Goal: Information Seeking & Learning: Learn about a topic

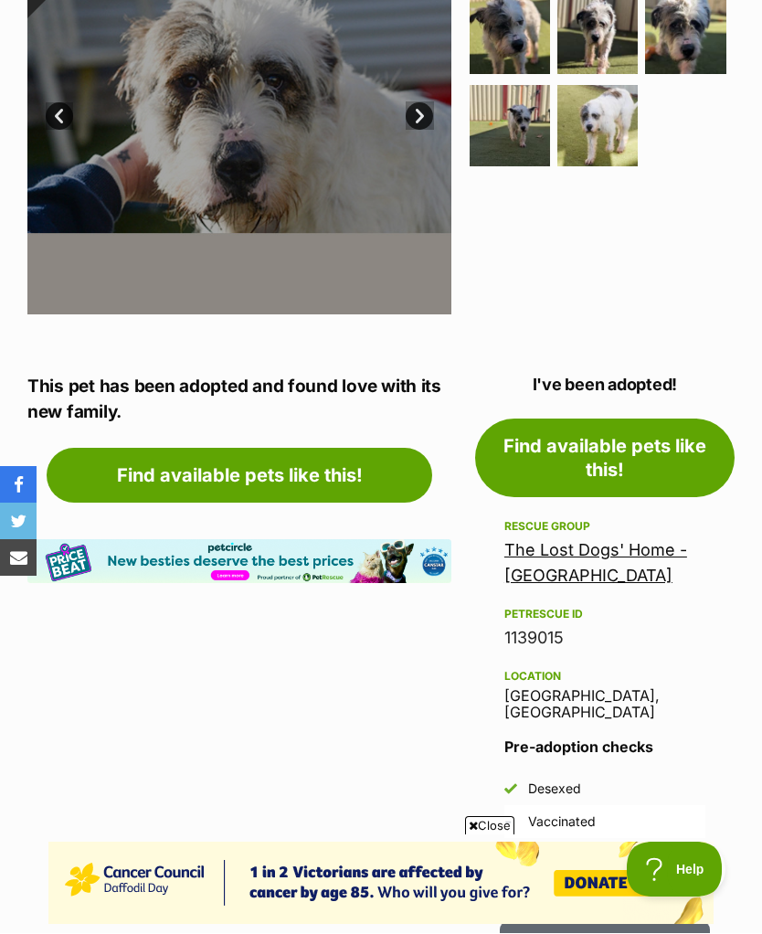
scroll to position [529, 0]
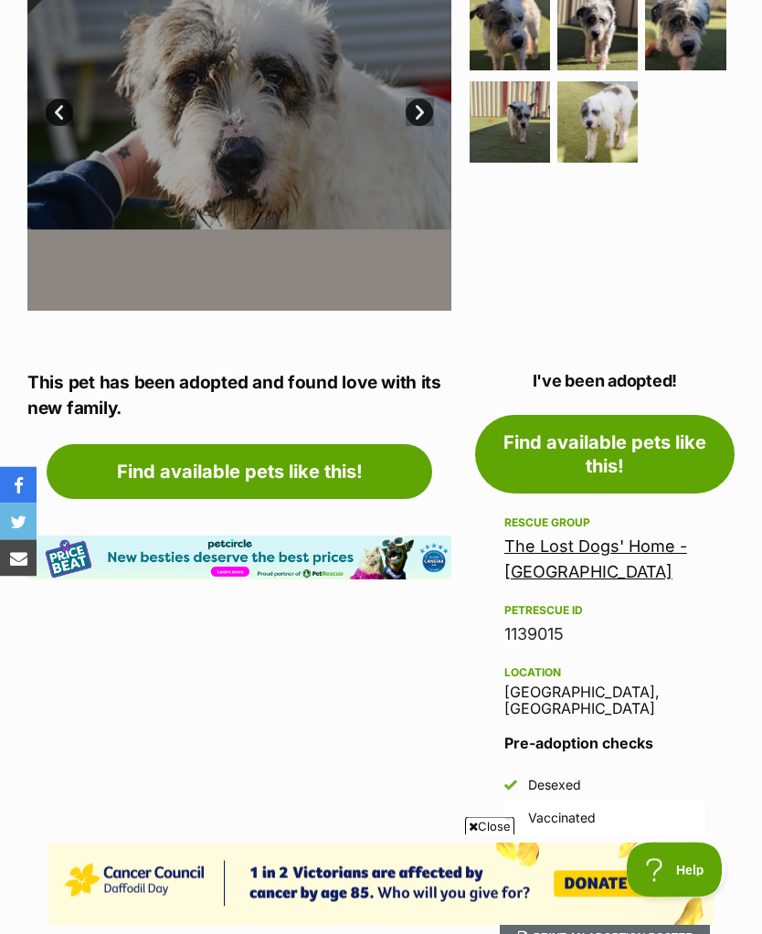
click at [634, 569] on link "The Lost Dogs' Home - [GEOGRAPHIC_DATA]" at bounding box center [596, 560] width 183 height 45
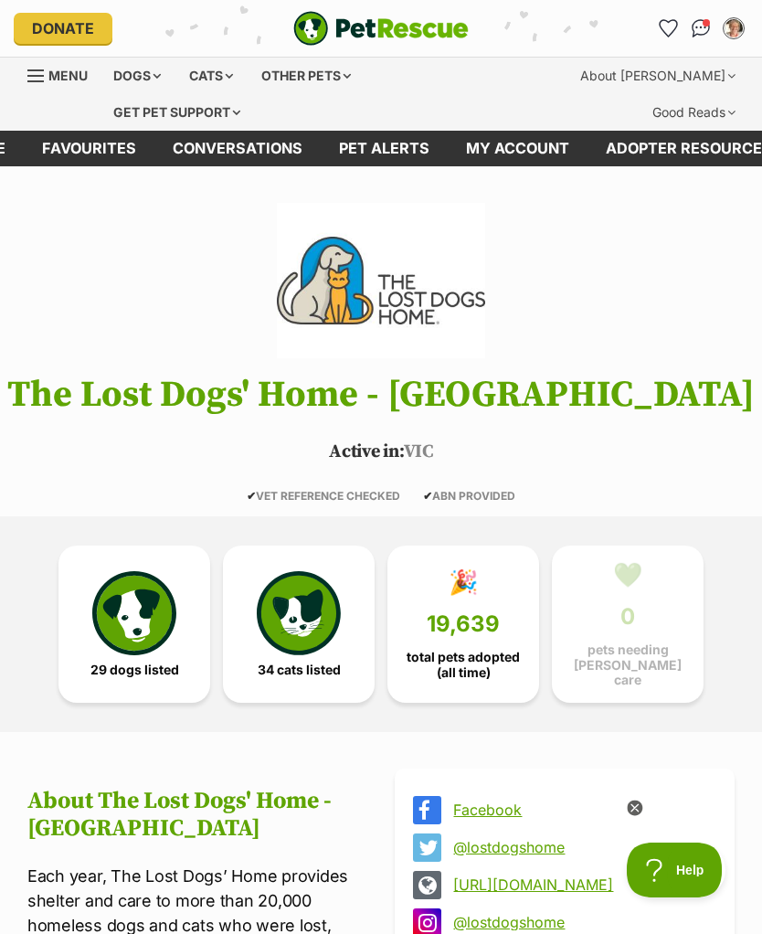
click at [333, 634] on img at bounding box center [299, 613] width 84 height 84
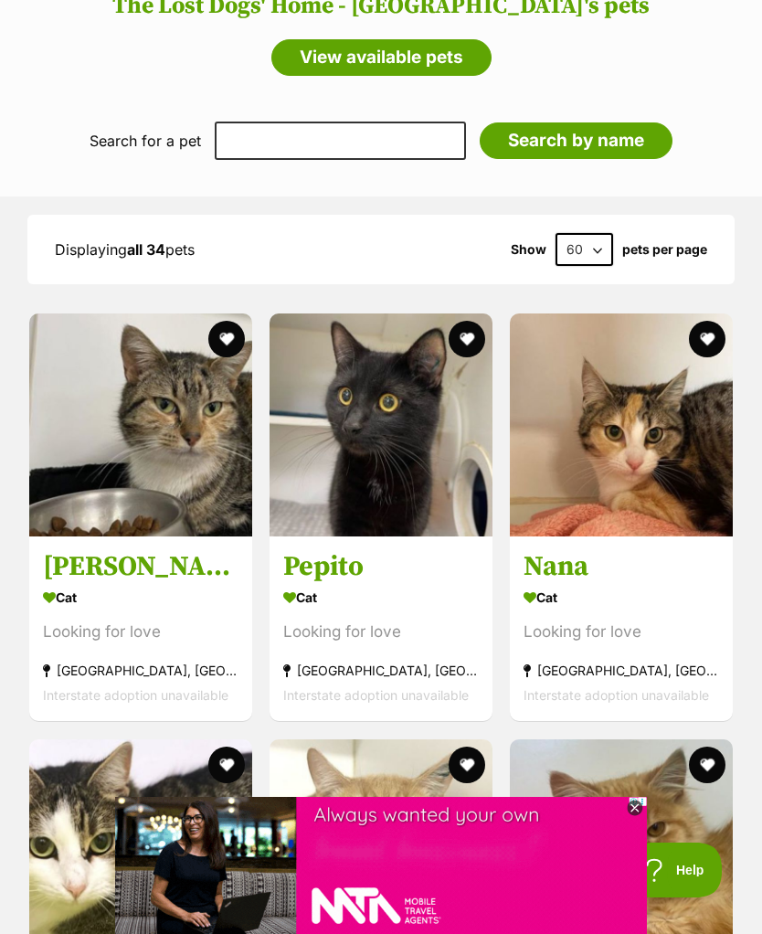
scroll to position [1296, 0]
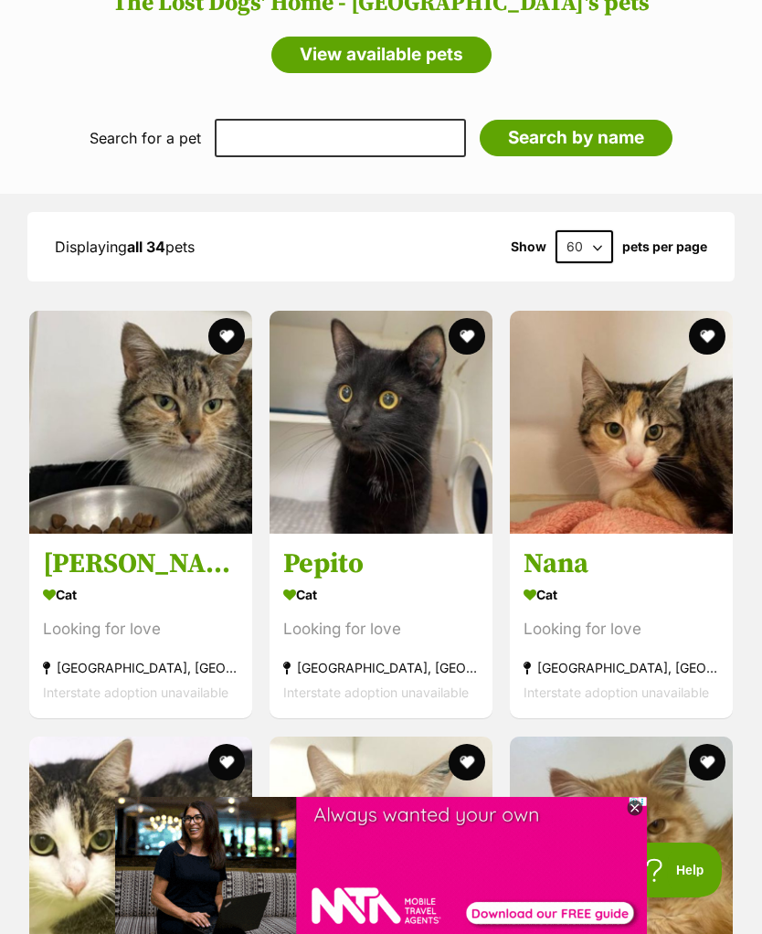
click at [640, 817] on icon at bounding box center [635, 809] width 16 height 16
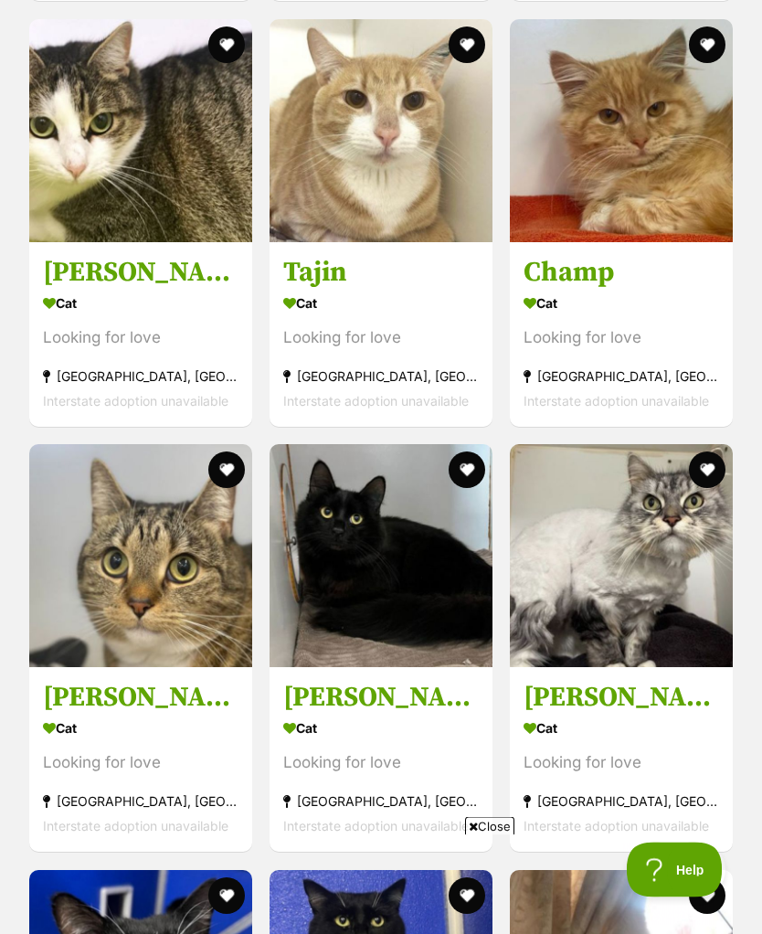
scroll to position [2014, 0]
click at [606, 704] on h3 "Bettina" at bounding box center [622, 698] width 196 height 35
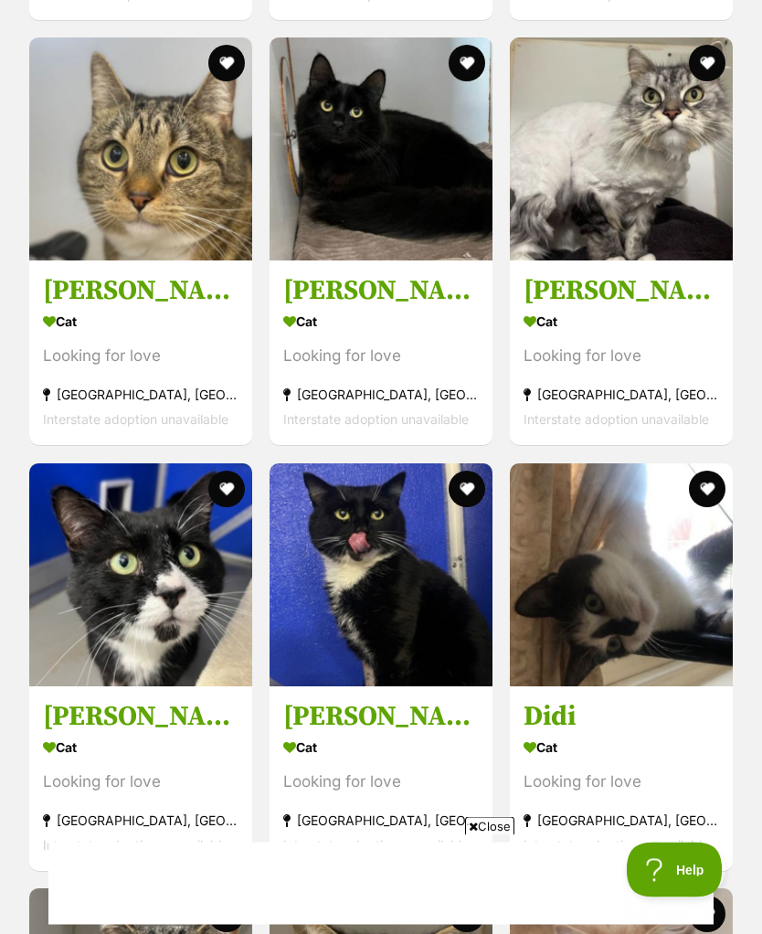
scroll to position [2423, 0]
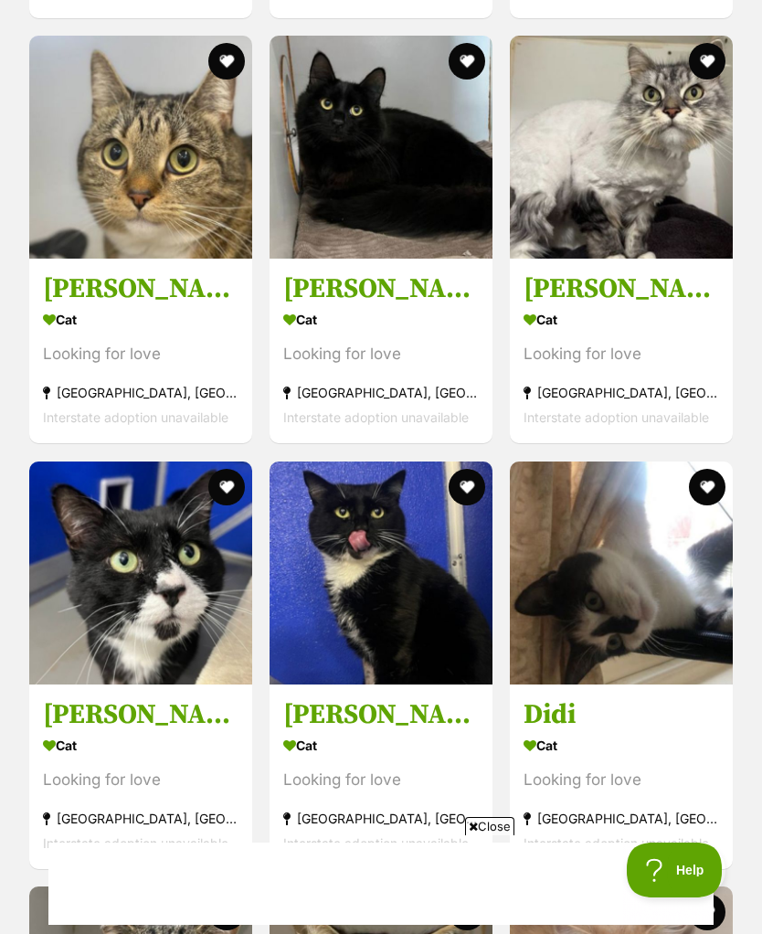
click at [580, 720] on h3 "Didi" at bounding box center [622, 715] width 196 height 35
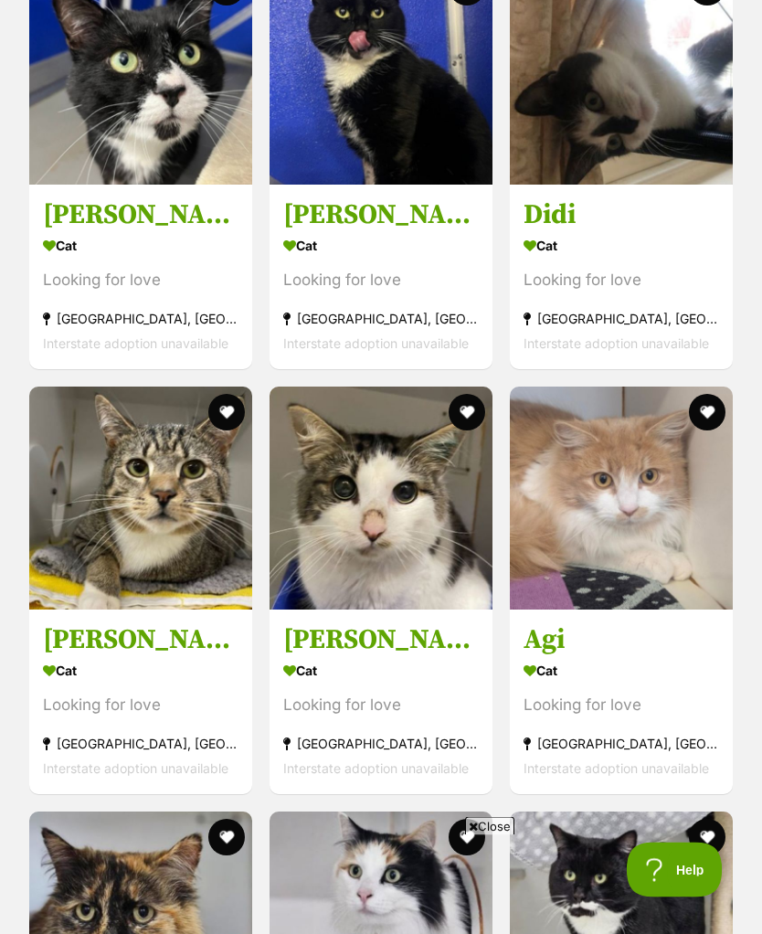
scroll to position [2923, 0]
click at [563, 657] on div "Cat" at bounding box center [622, 670] width 196 height 27
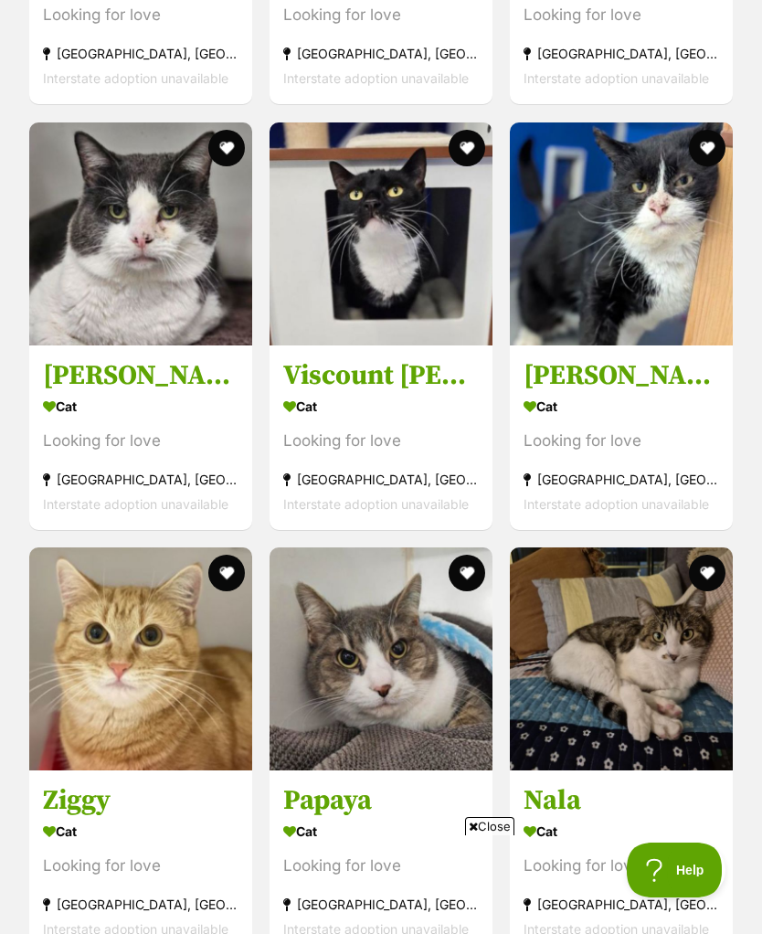
scroll to position [4070, 0]
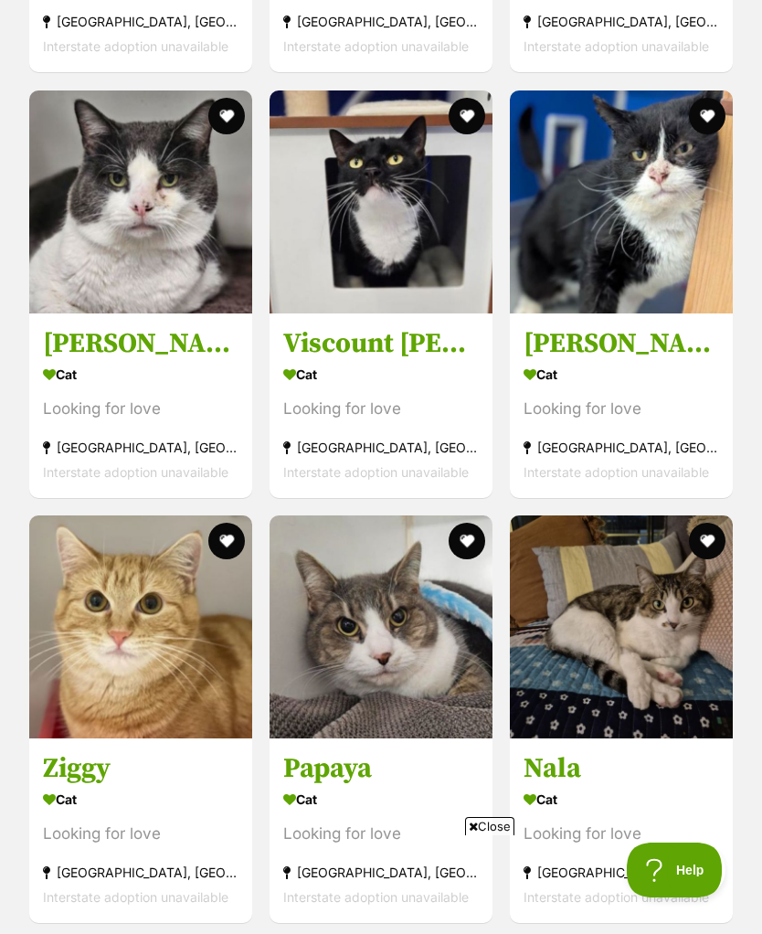
click at [646, 367] on div "Cat" at bounding box center [622, 374] width 196 height 27
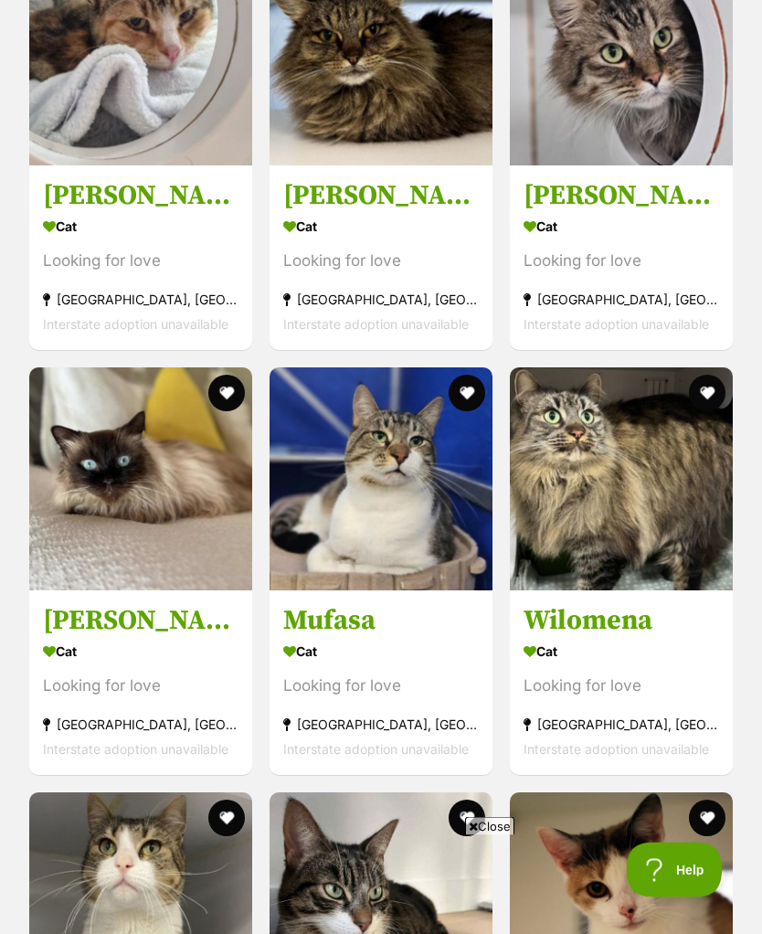
scroll to position [5070, 0]
click at [170, 622] on h3 "Benedict / Benny / Big Boy Ben" at bounding box center [141, 620] width 196 height 35
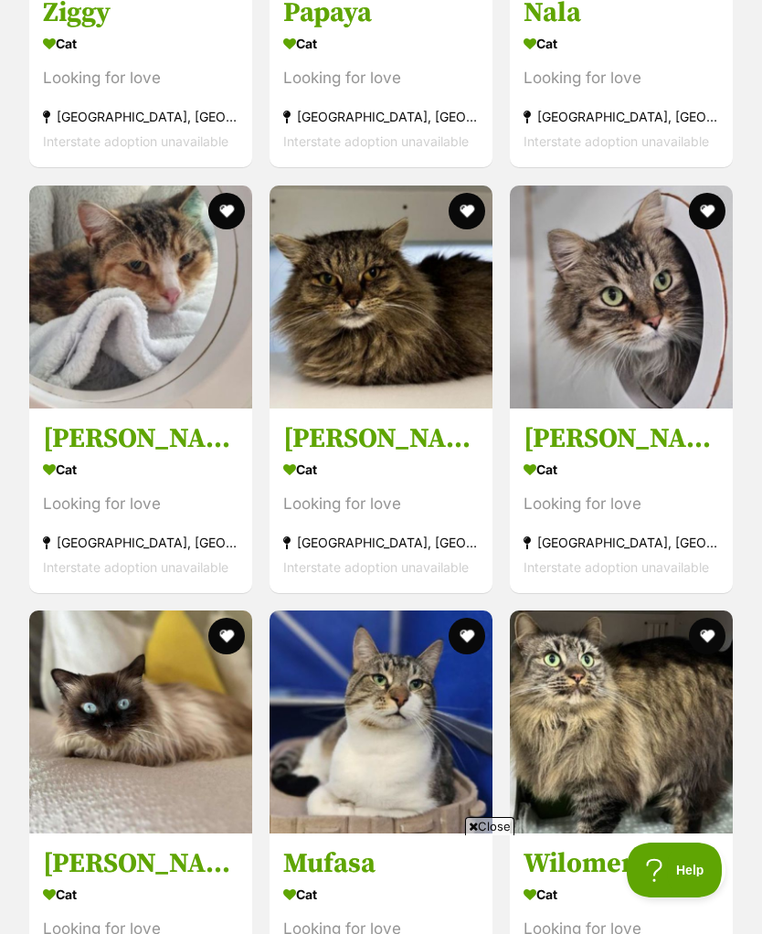
scroll to position [4813, 0]
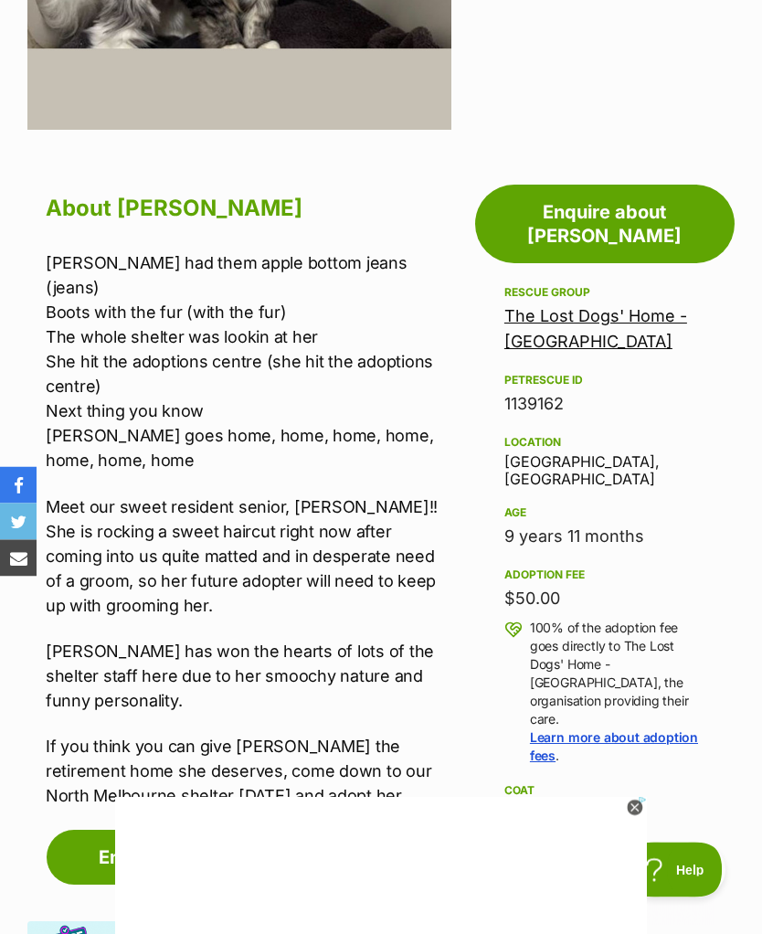
scroll to position [720, 0]
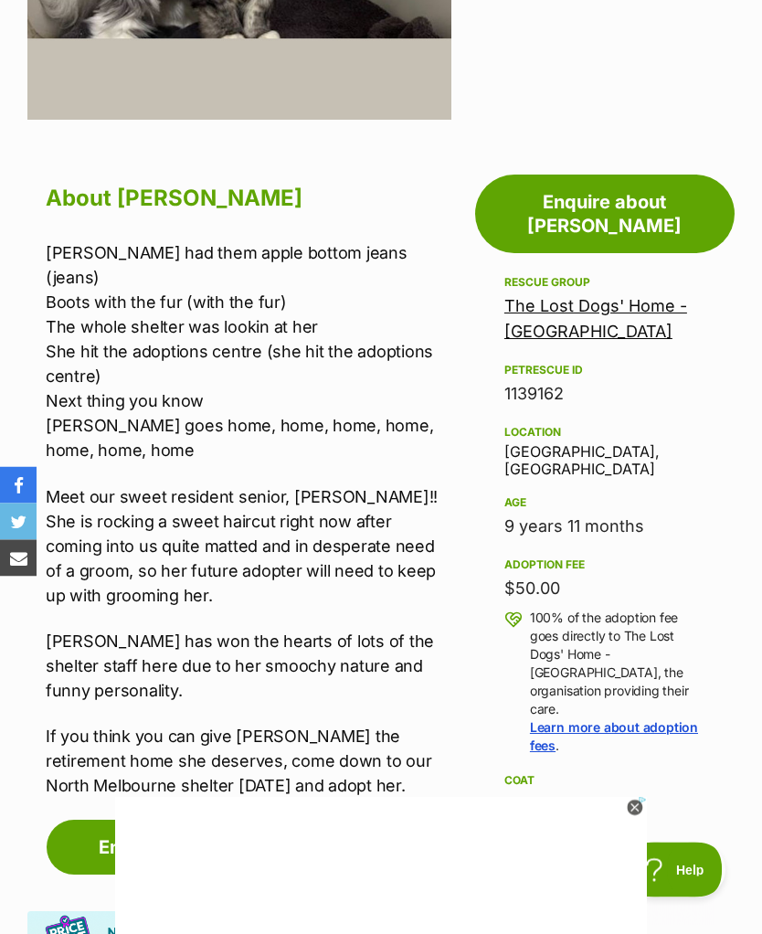
click at [641, 816] on icon at bounding box center [635, 809] width 16 height 16
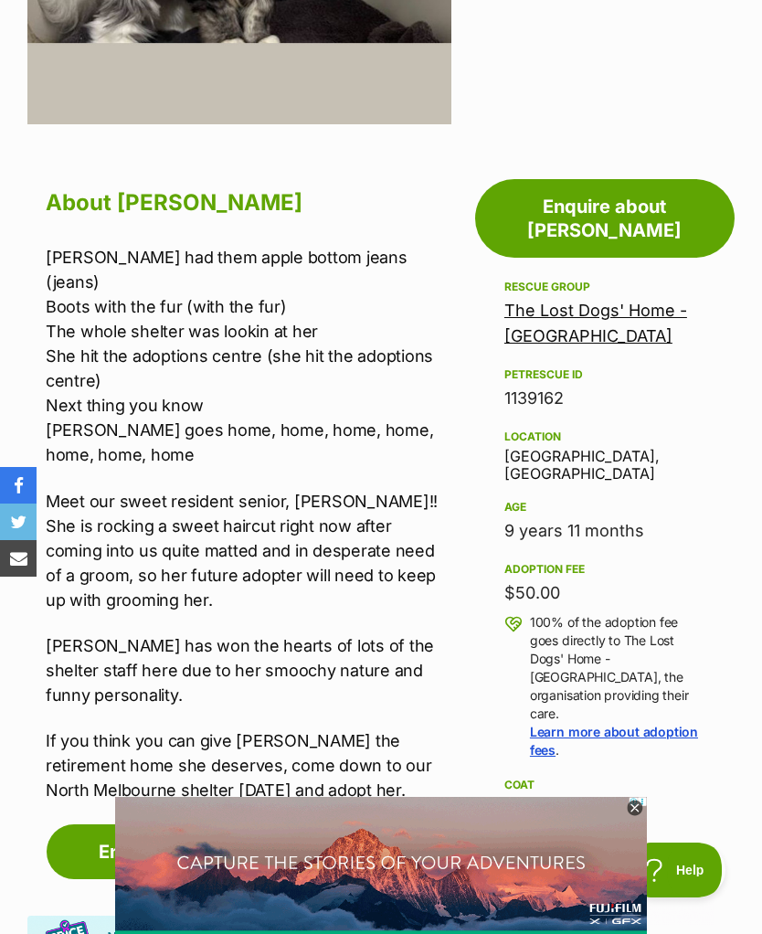
scroll to position [688, 0]
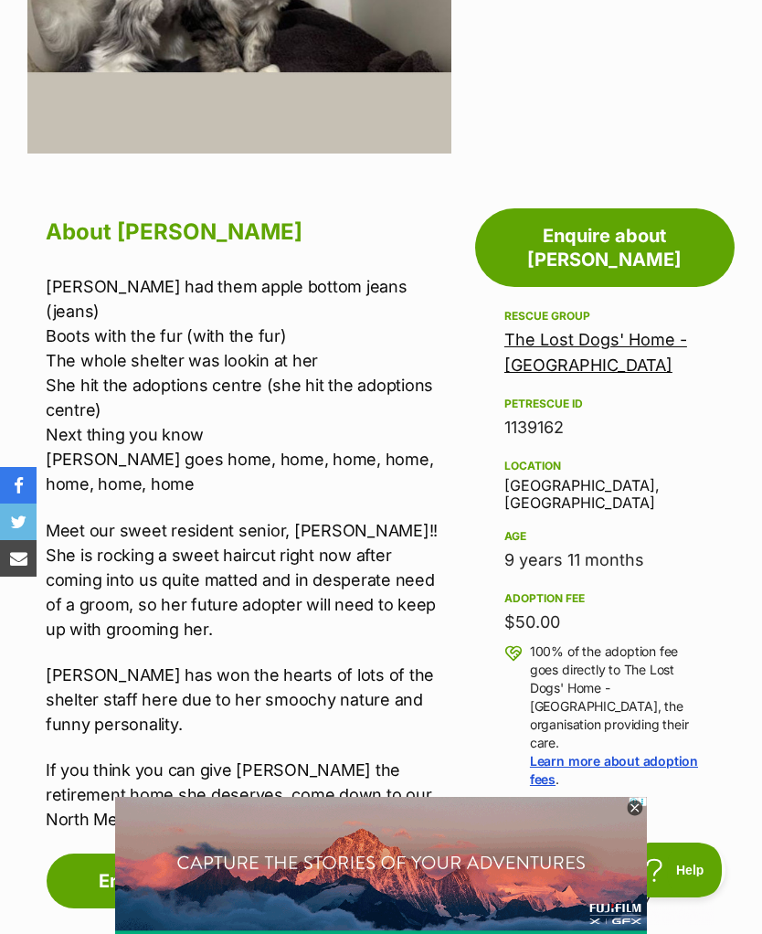
click at [644, 817] on icon at bounding box center [635, 809] width 16 height 16
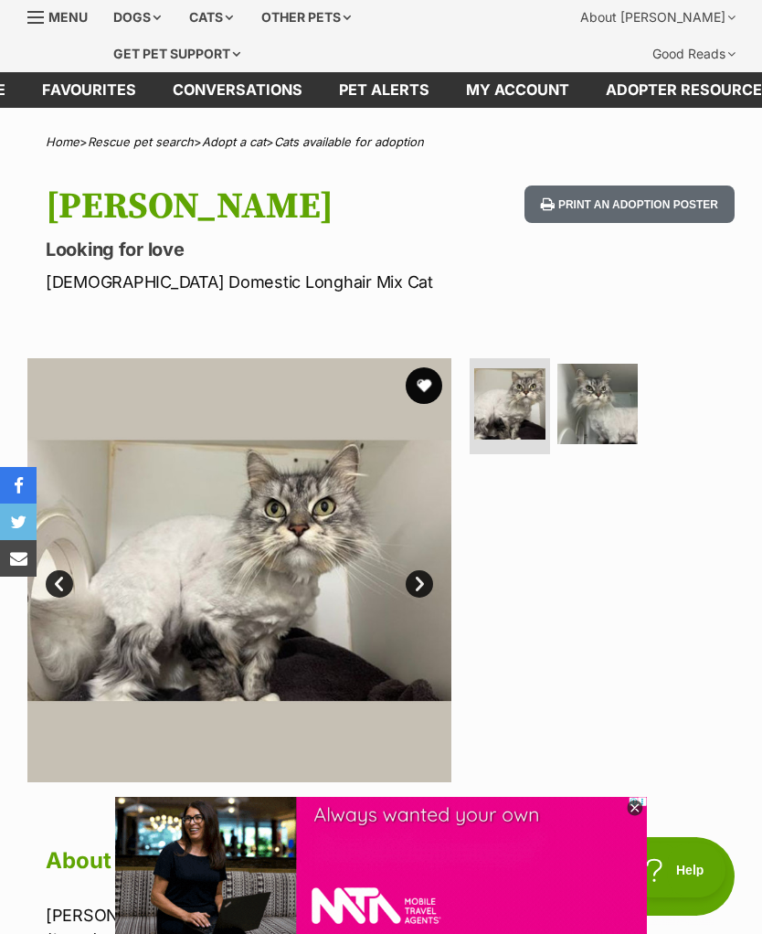
scroll to position [58, 0]
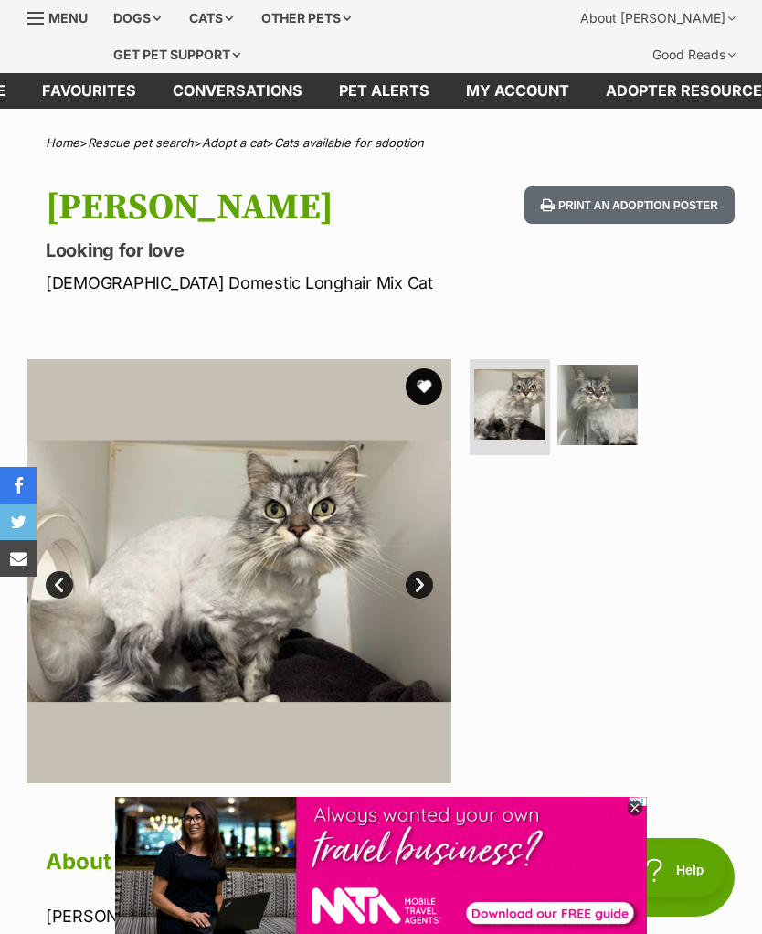
click at [421, 594] on link "Next" at bounding box center [419, 584] width 27 height 27
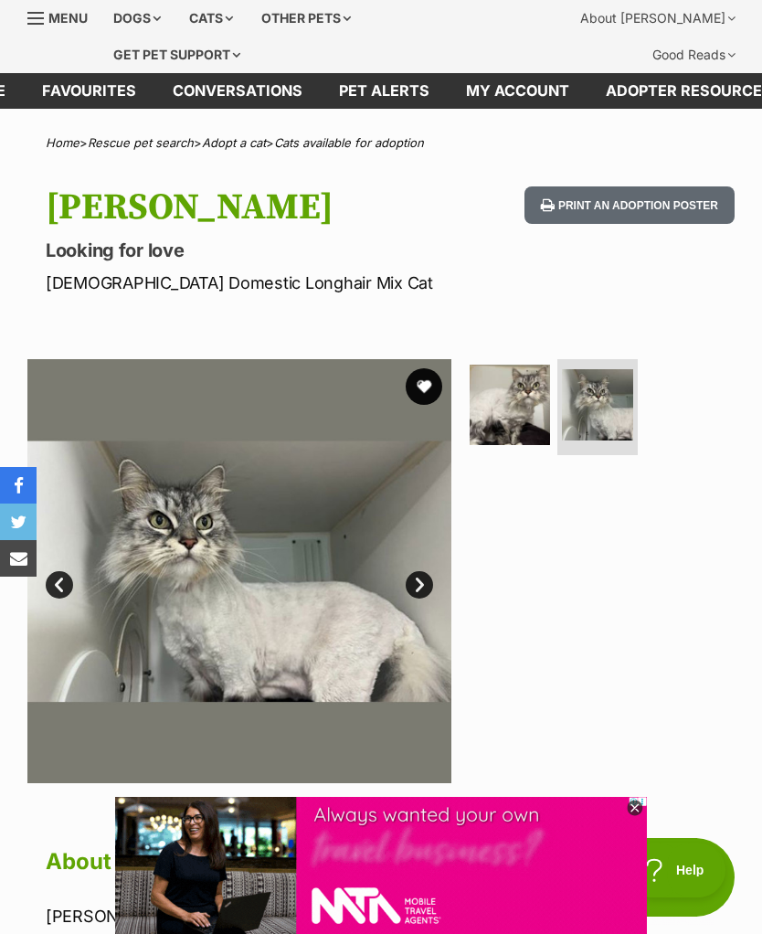
click at [418, 594] on link "Next" at bounding box center [419, 584] width 27 height 27
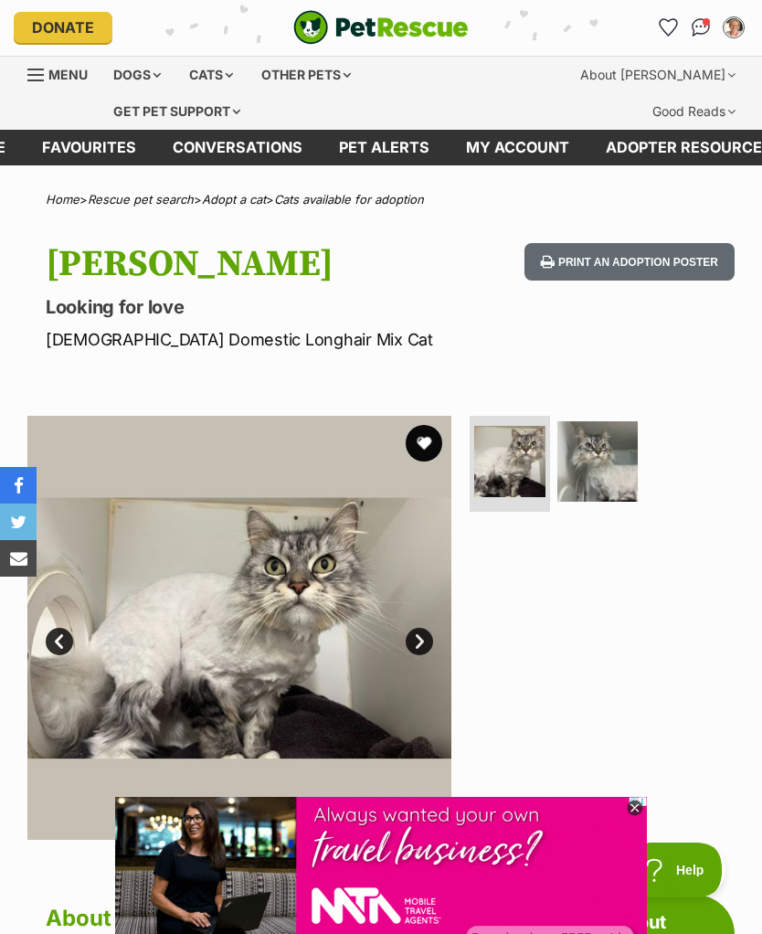
scroll to position [0, 0]
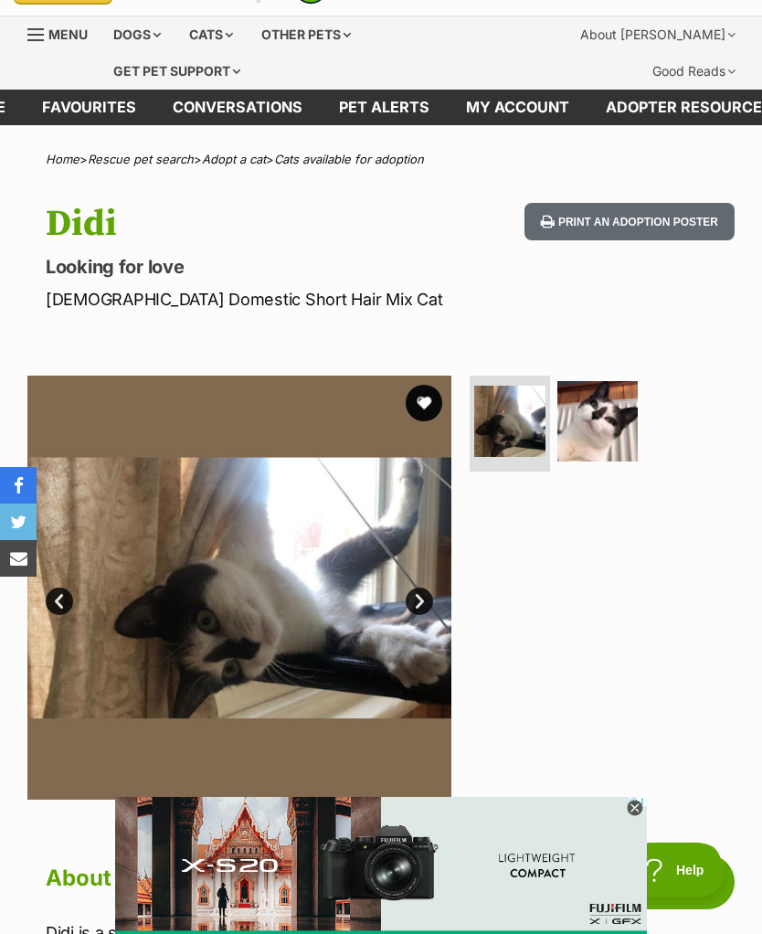
click at [427, 598] on link "Next" at bounding box center [419, 601] width 27 height 27
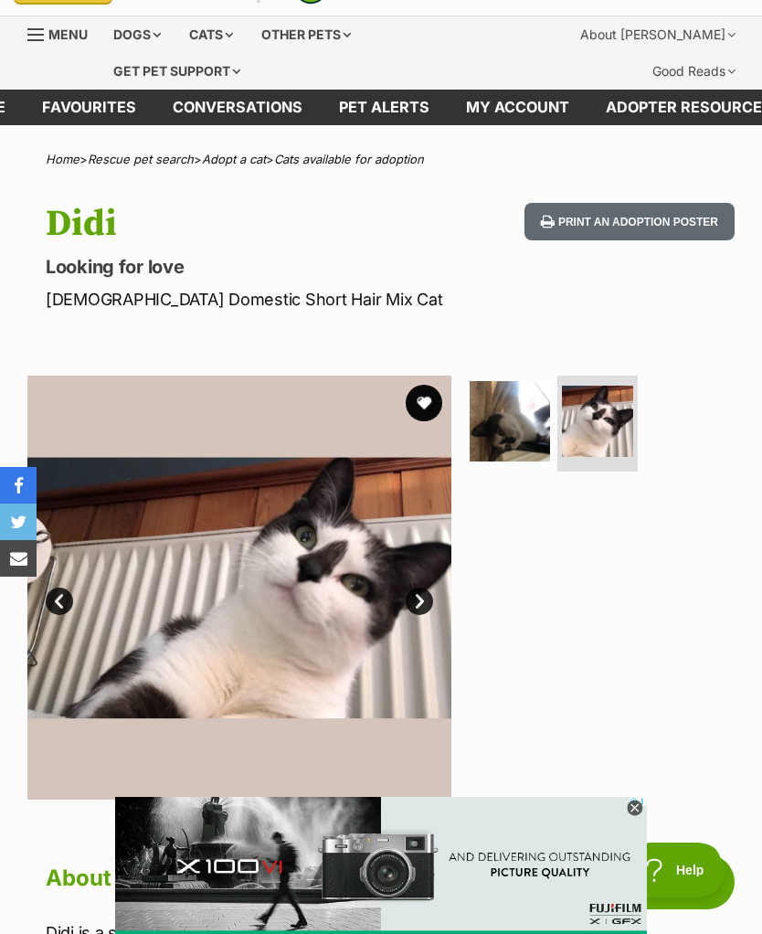
click at [425, 607] on link "Next" at bounding box center [419, 601] width 27 height 27
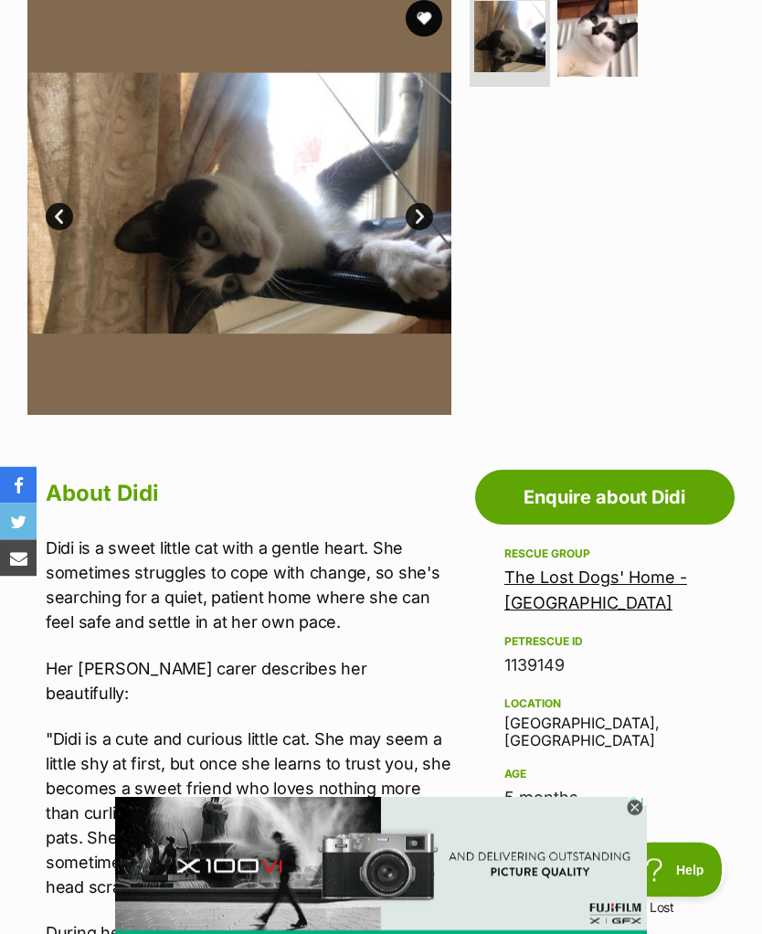
scroll to position [429, 0]
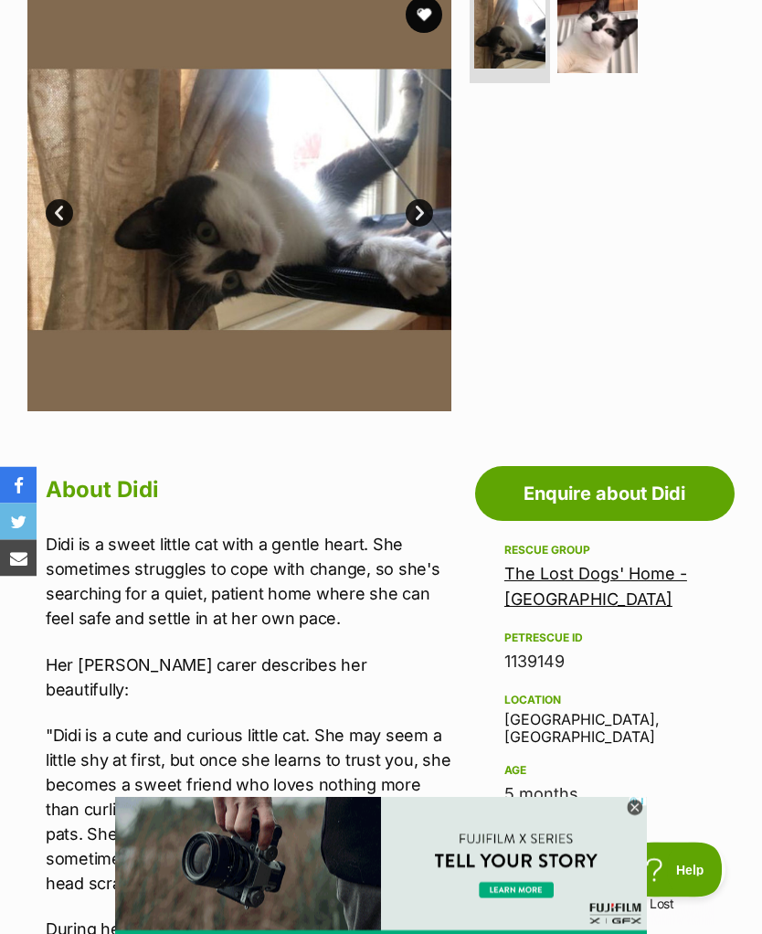
click at [762, 826] on img at bounding box center [558, 910] width 887 height 229
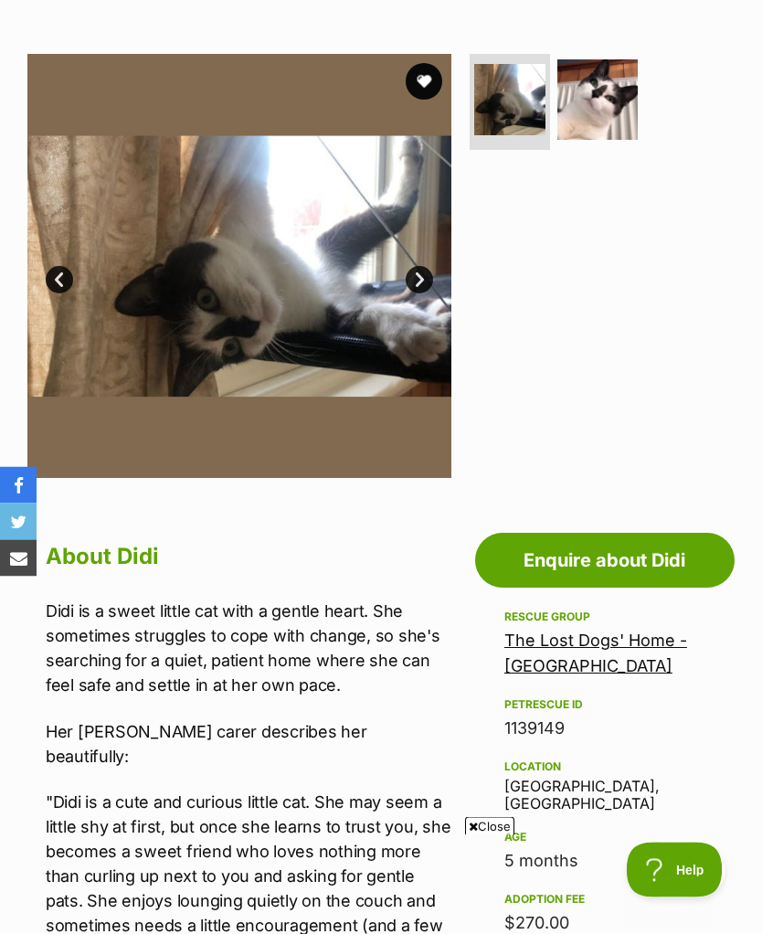
scroll to position [325, 0]
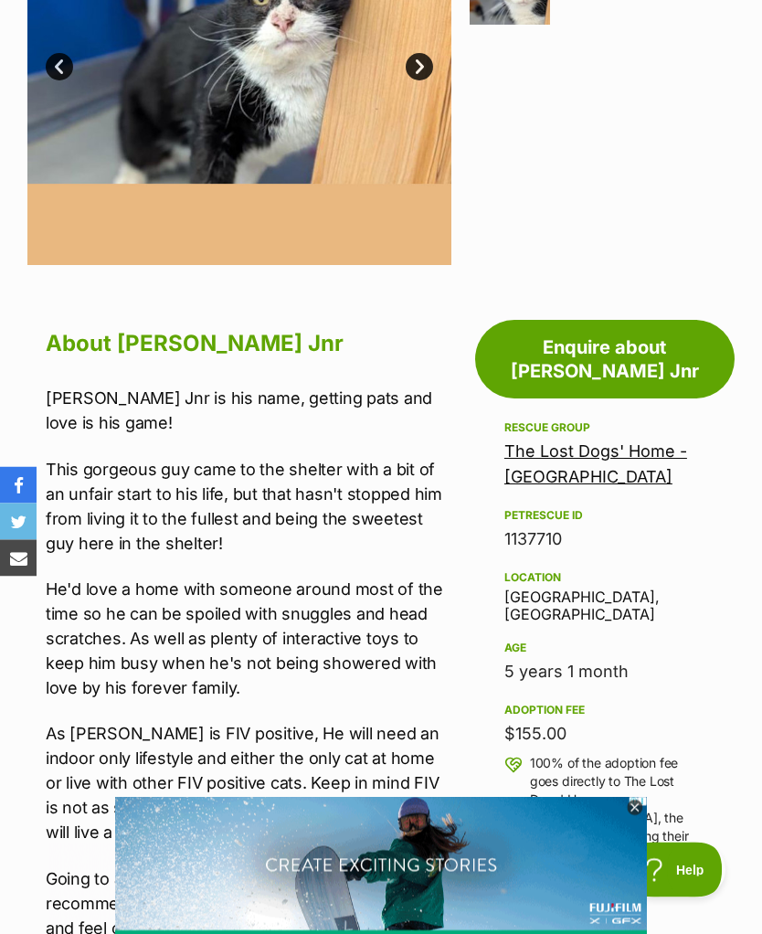
scroll to position [579, 0]
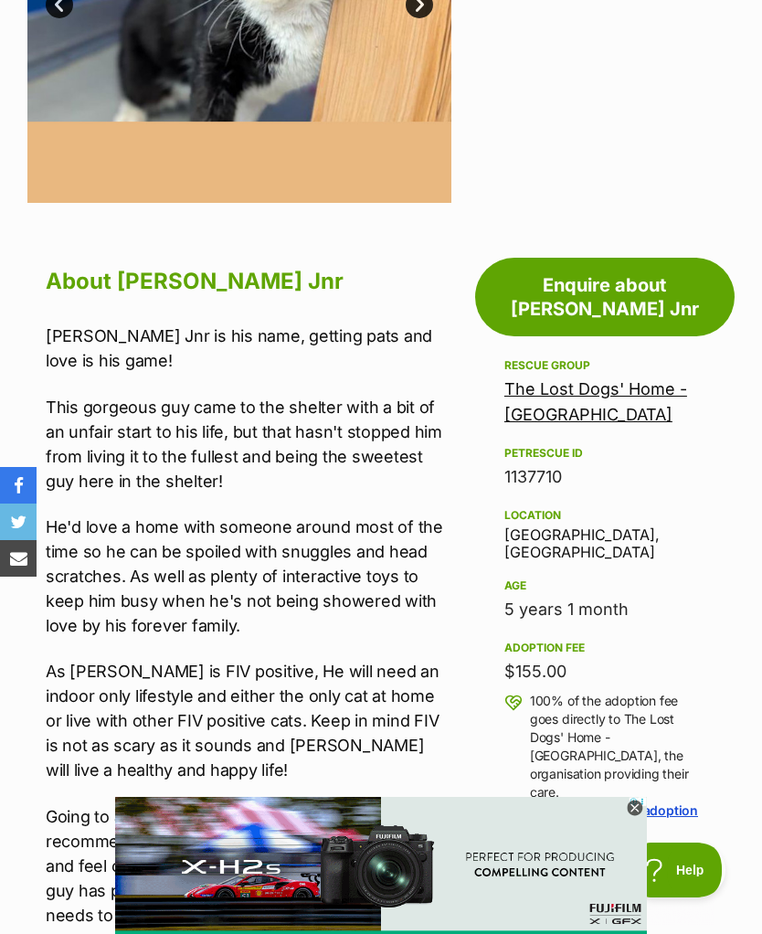
scroll to position [636, 0]
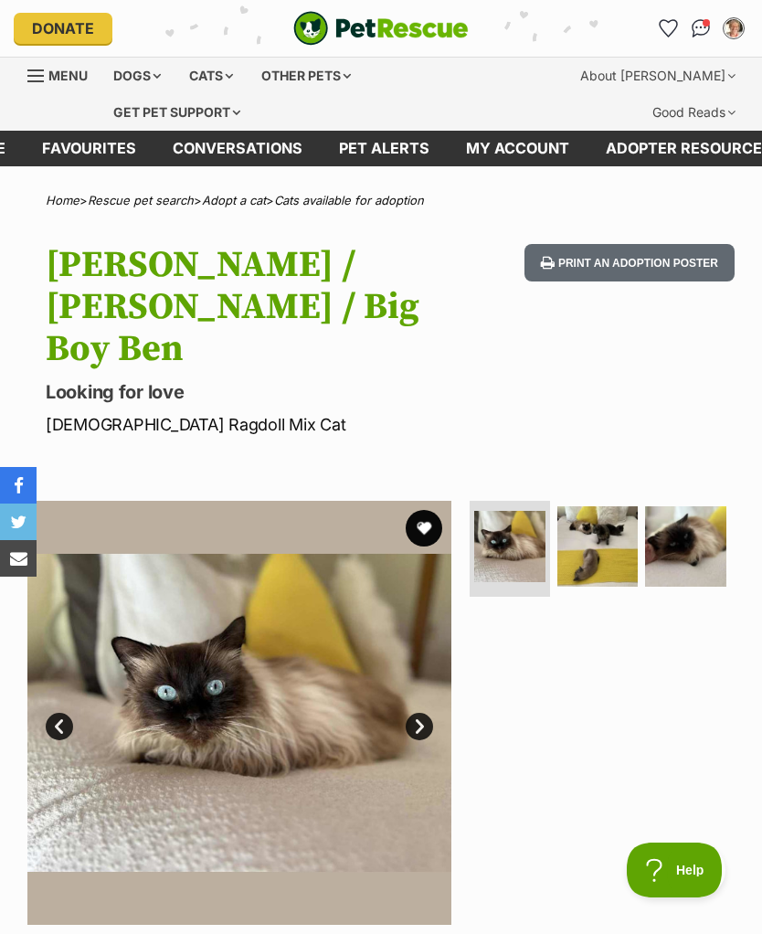
click at [431, 713] on link "Next" at bounding box center [419, 726] width 27 height 27
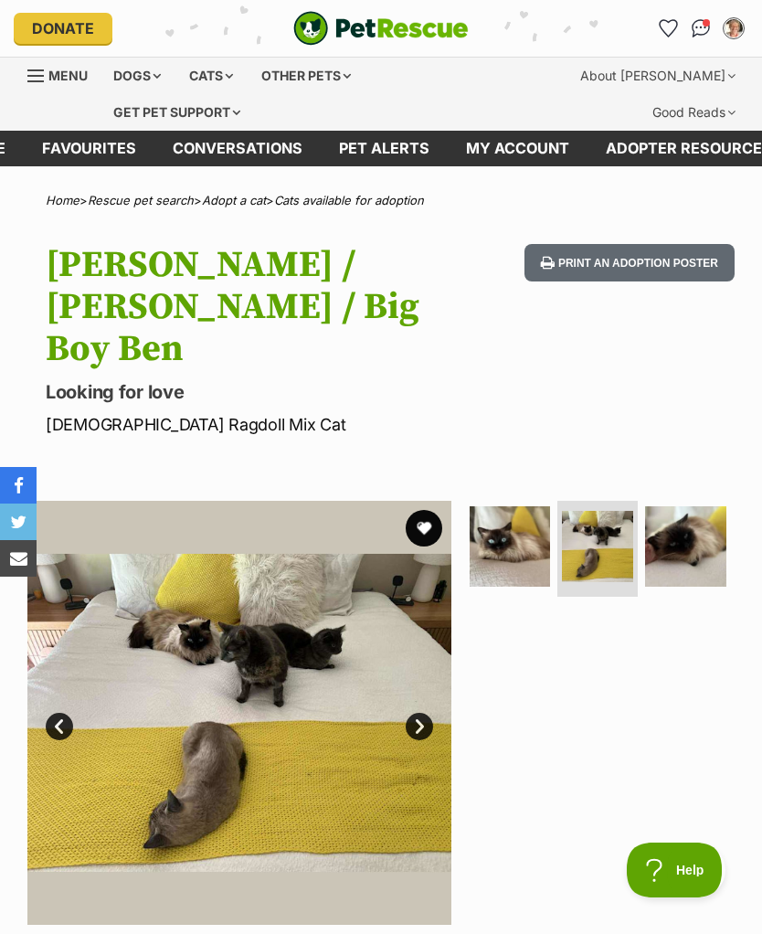
click at [421, 713] on link "Next" at bounding box center [419, 726] width 27 height 27
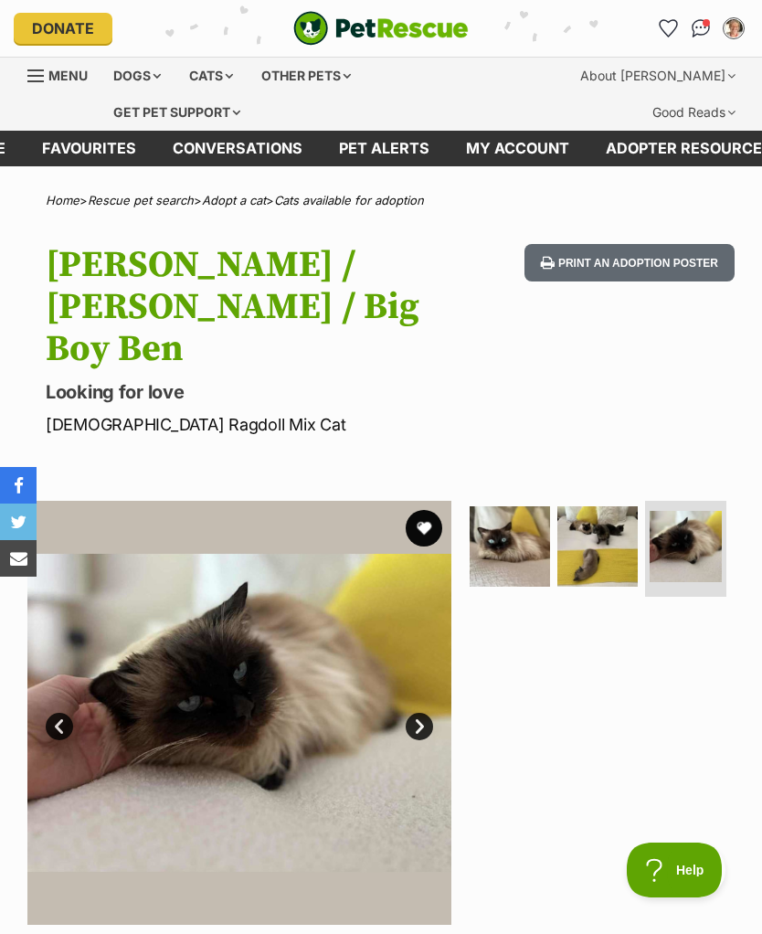
click at [432, 713] on link "Next" at bounding box center [419, 726] width 27 height 27
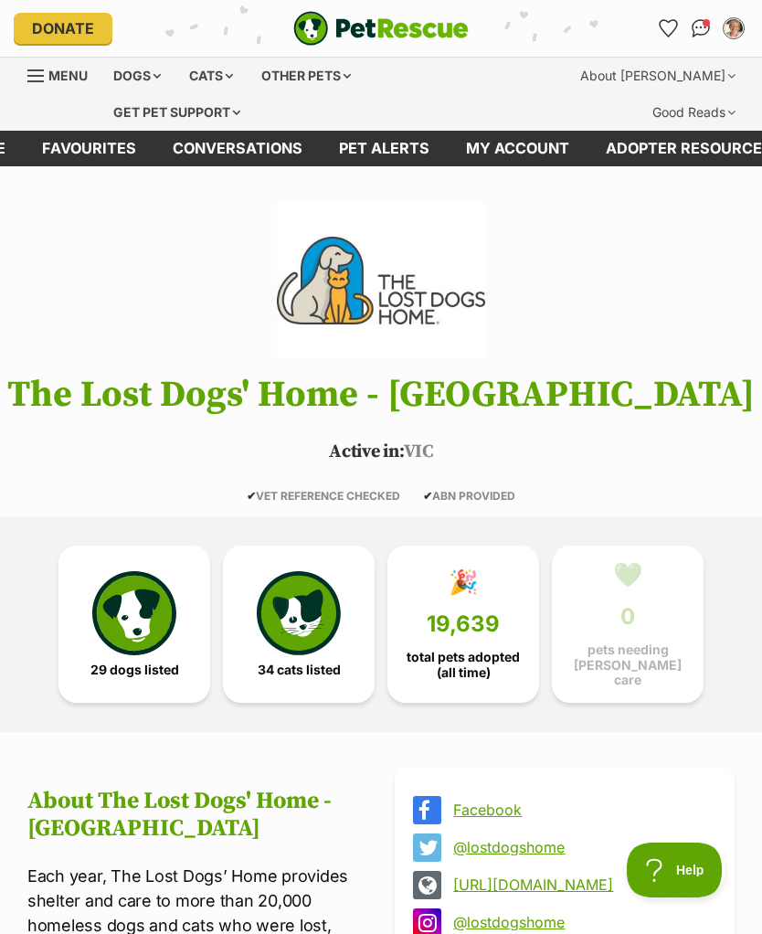
click at [145, 646] on img at bounding box center [134, 613] width 84 height 84
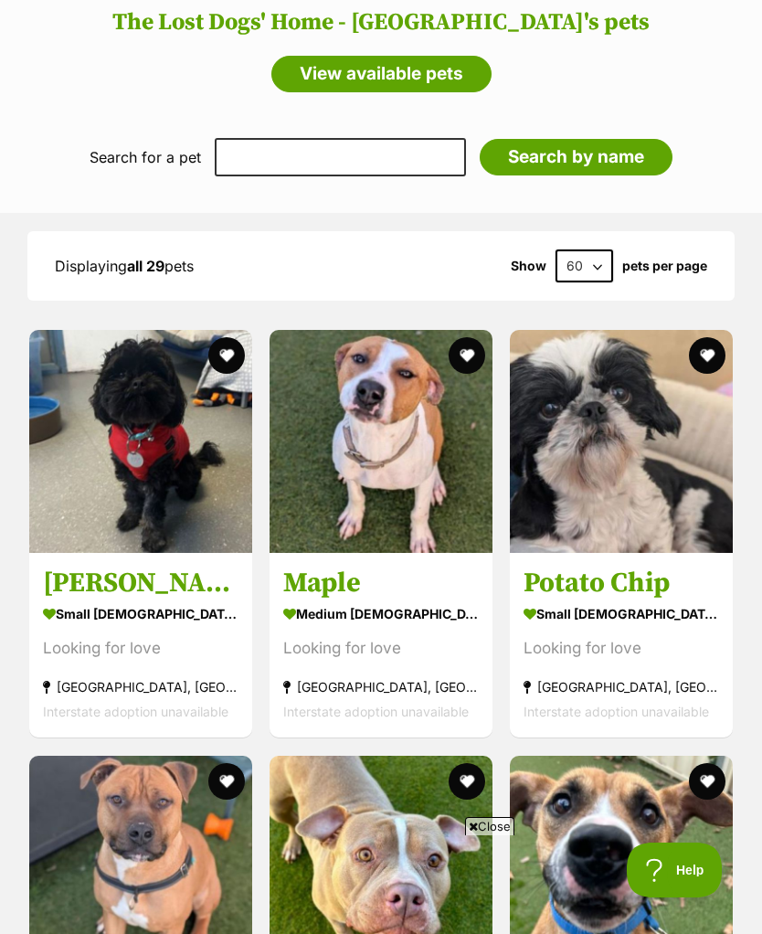
click at [492, 822] on span "Close" at bounding box center [489, 826] width 49 height 18
click at [120, 588] on h3 "Lil Marco" at bounding box center [141, 584] width 196 height 35
click at [638, 602] on div "small female Dog" at bounding box center [622, 615] width 196 height 27
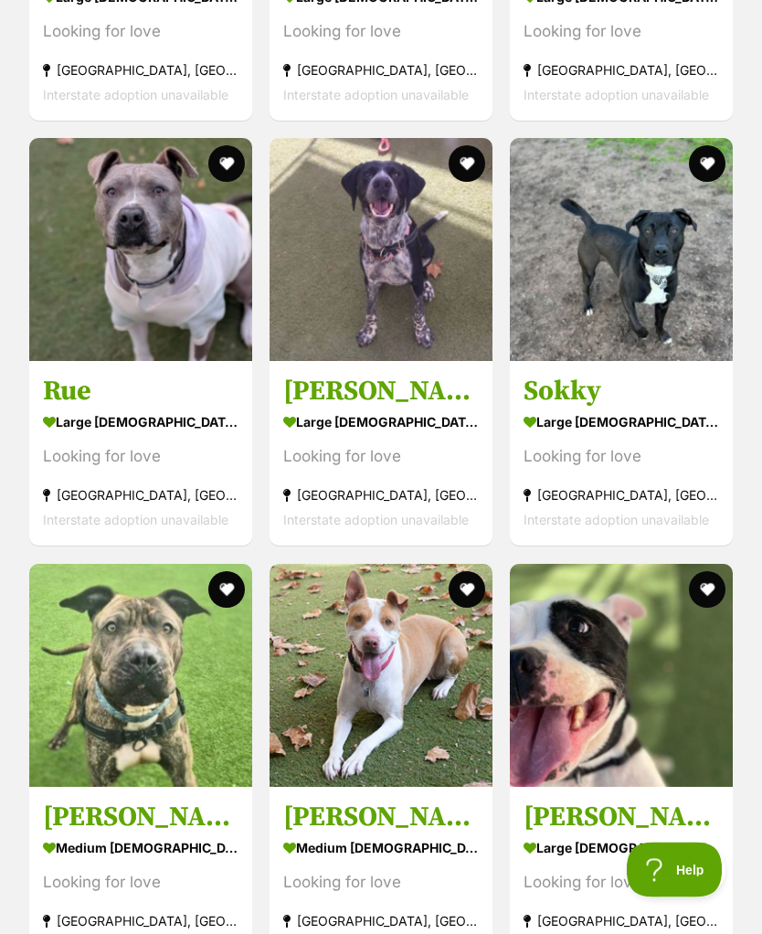
scroll to position [4435, 0]
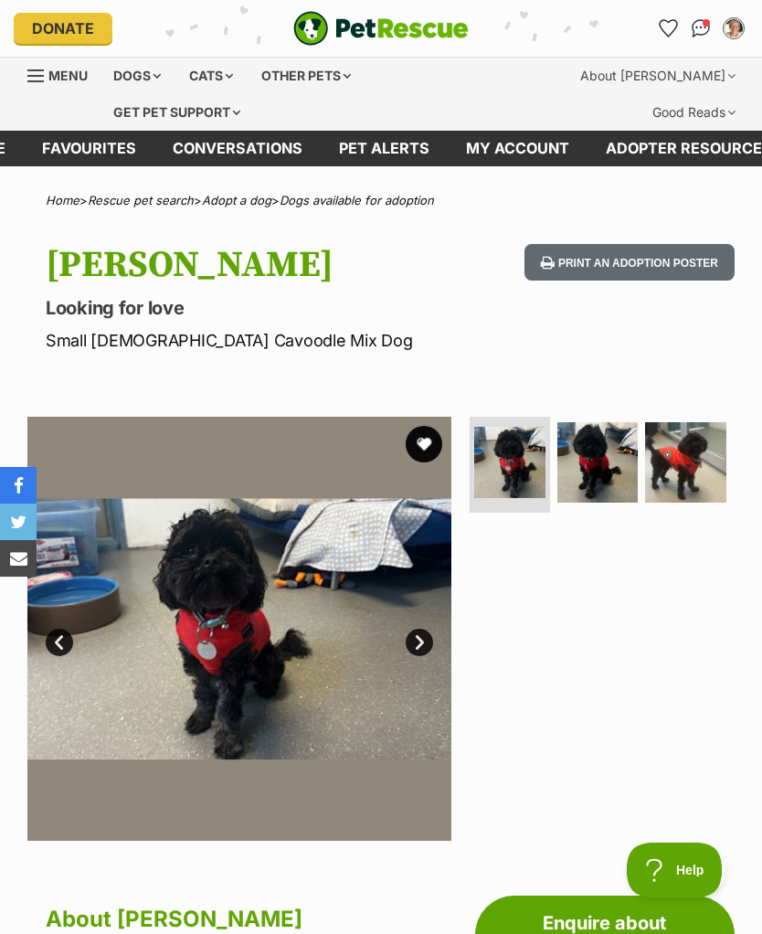
click at [420, 651] on link "Next" at bounding box center [419, 642] width 27 height 27
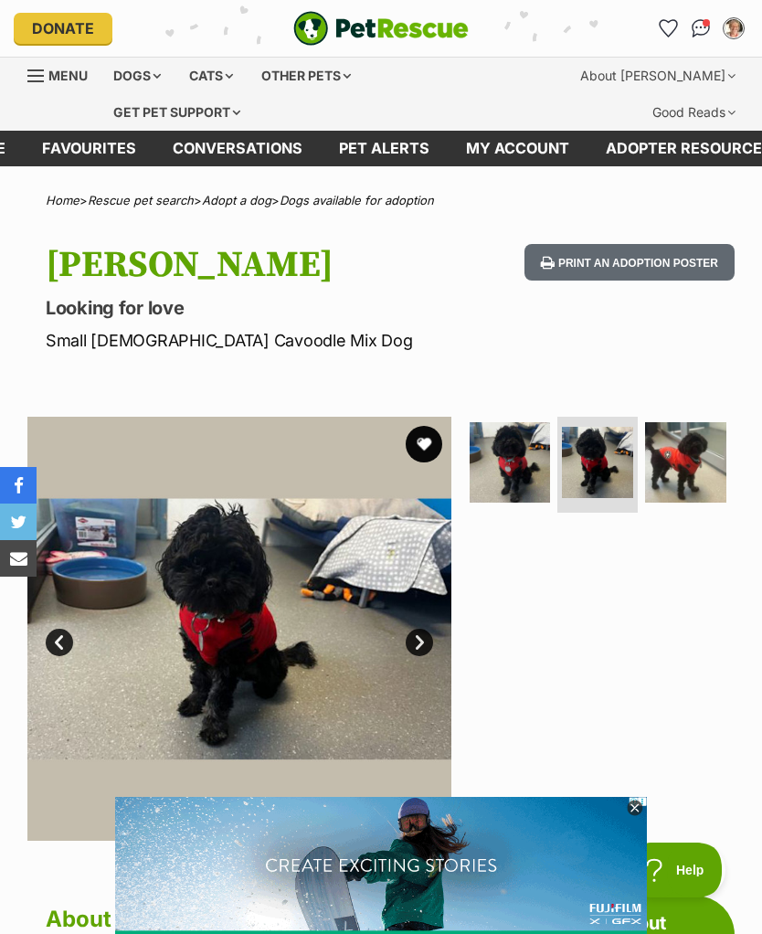
click at [415, 650] on link "Next" at bounding box center [419, 642] width 27 height 27
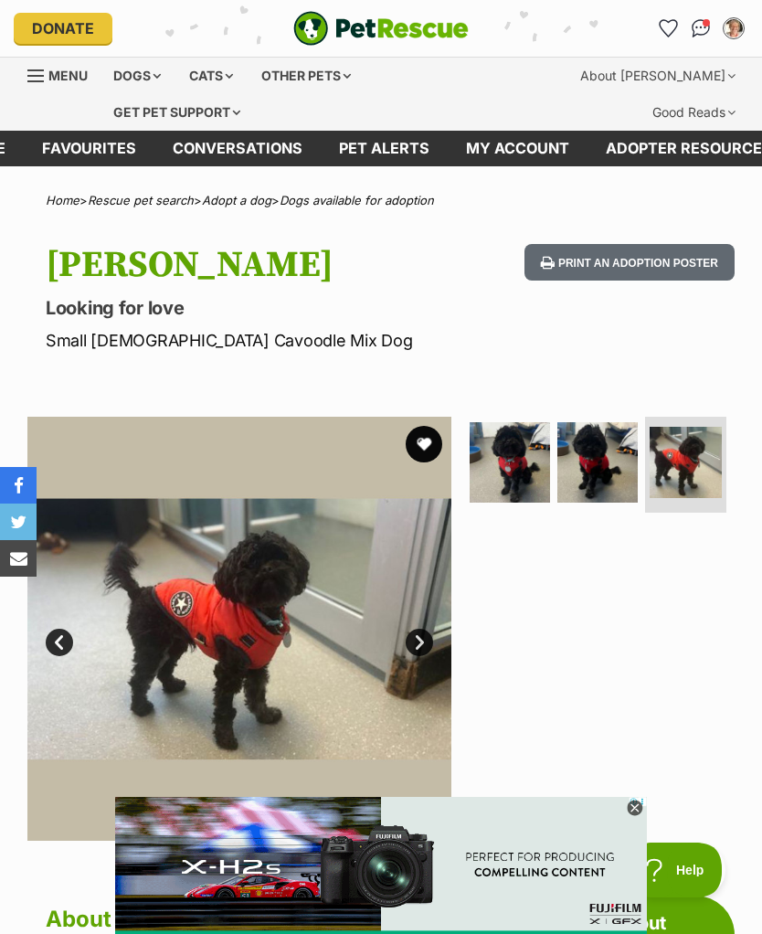
click at [419, 655] on link "Next" at bounding box center [419, 642] width 27 height 27
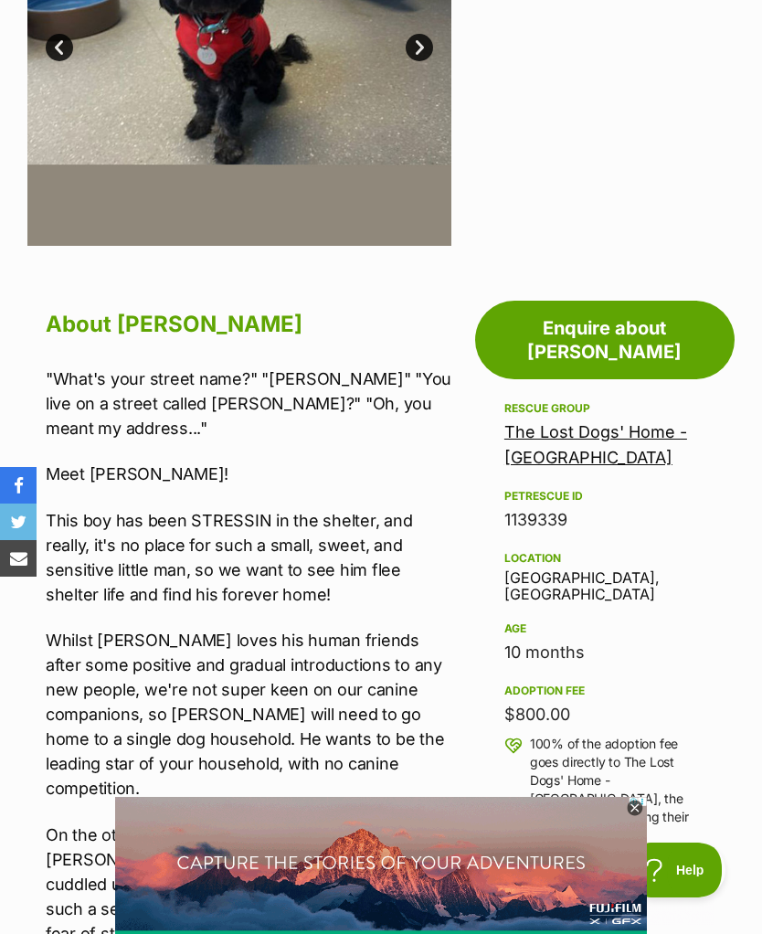
scroll to position [592, 0]
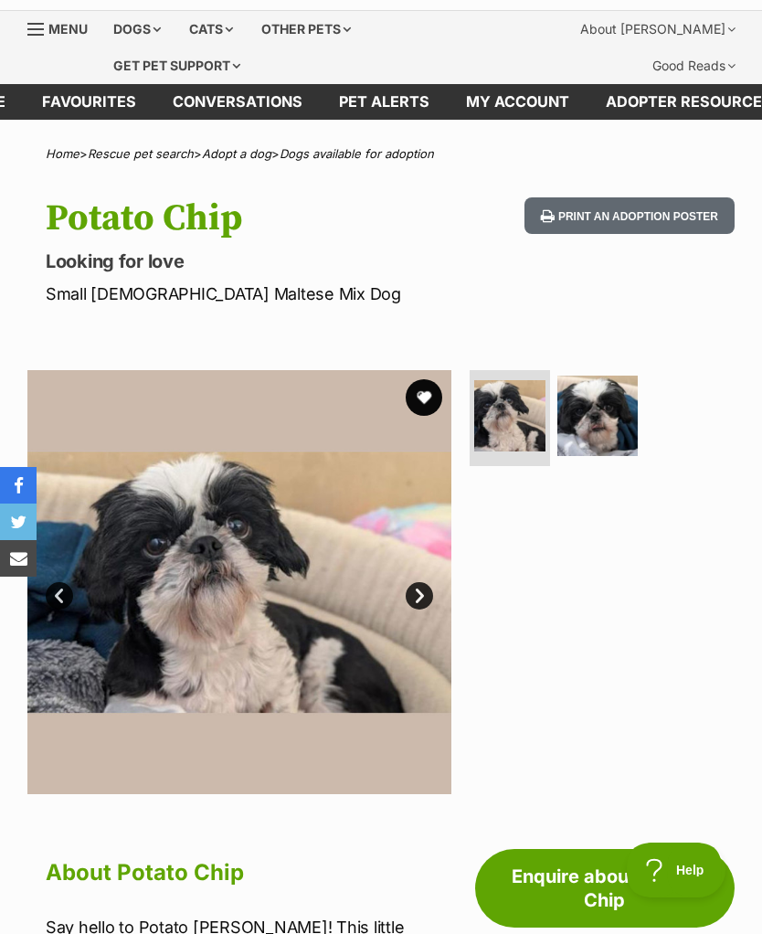
scroll to position [39, 0]
